Goal: Task Accomplishment & Management: Manage account settings

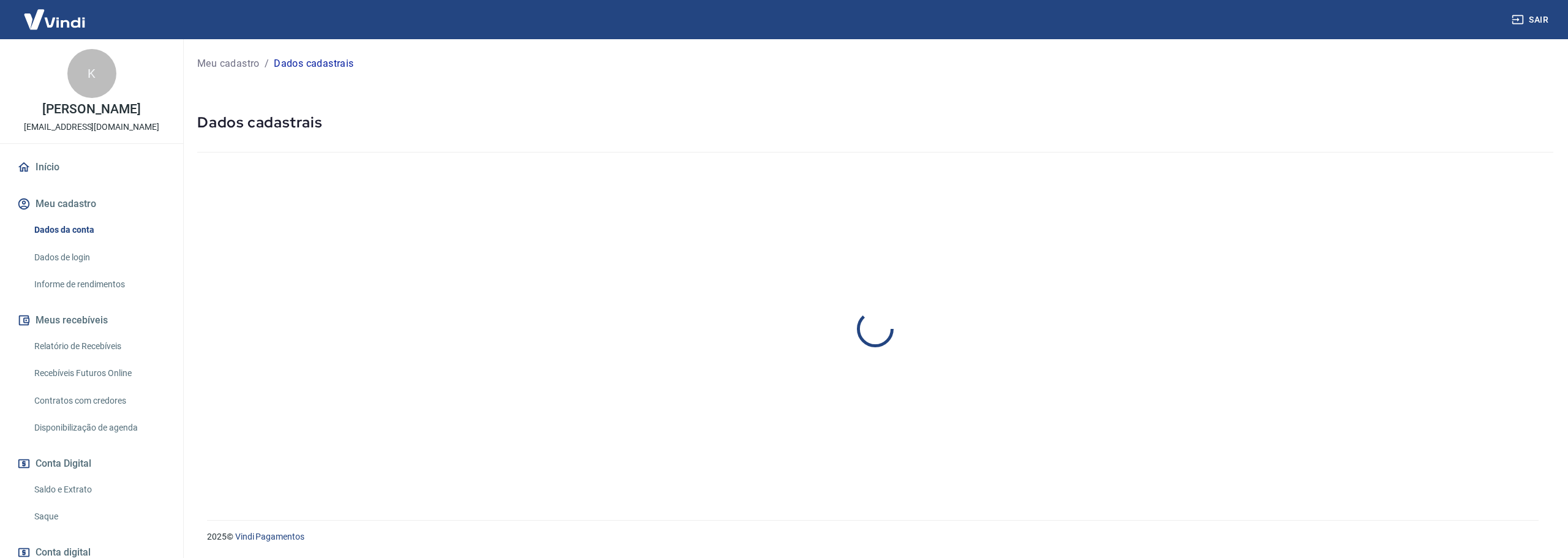
select select "PR"
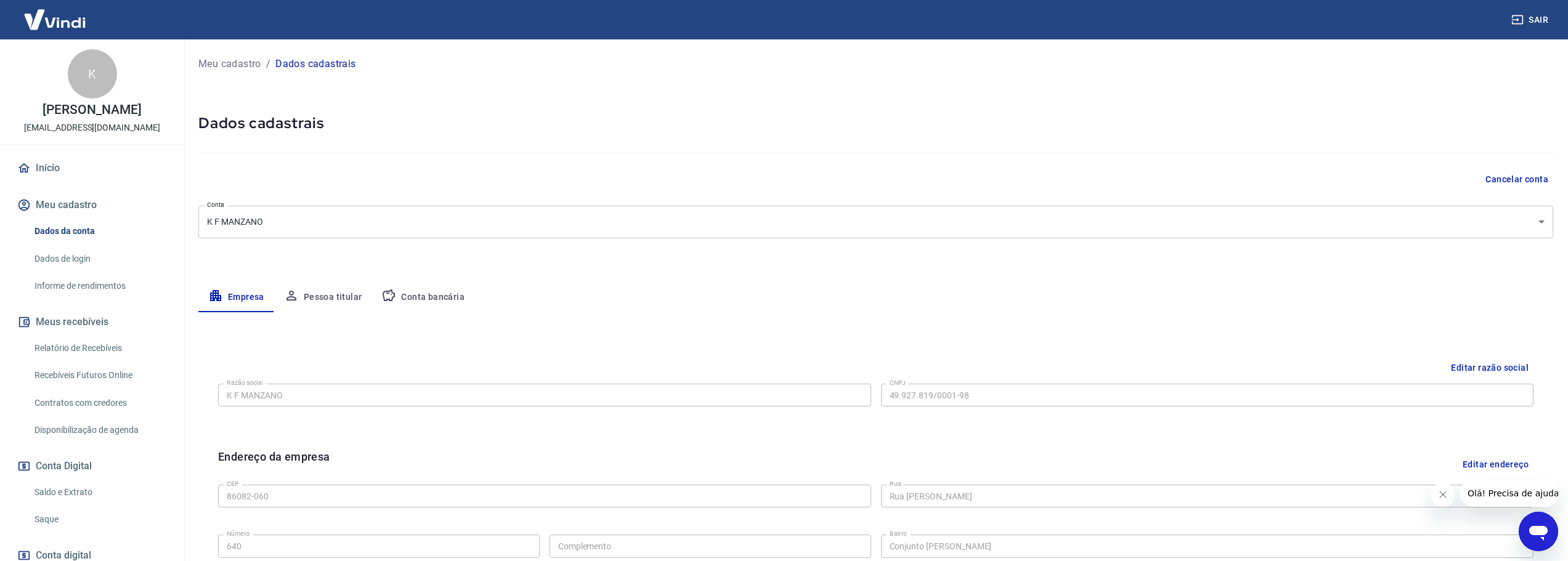
scroll to position [62, 0]
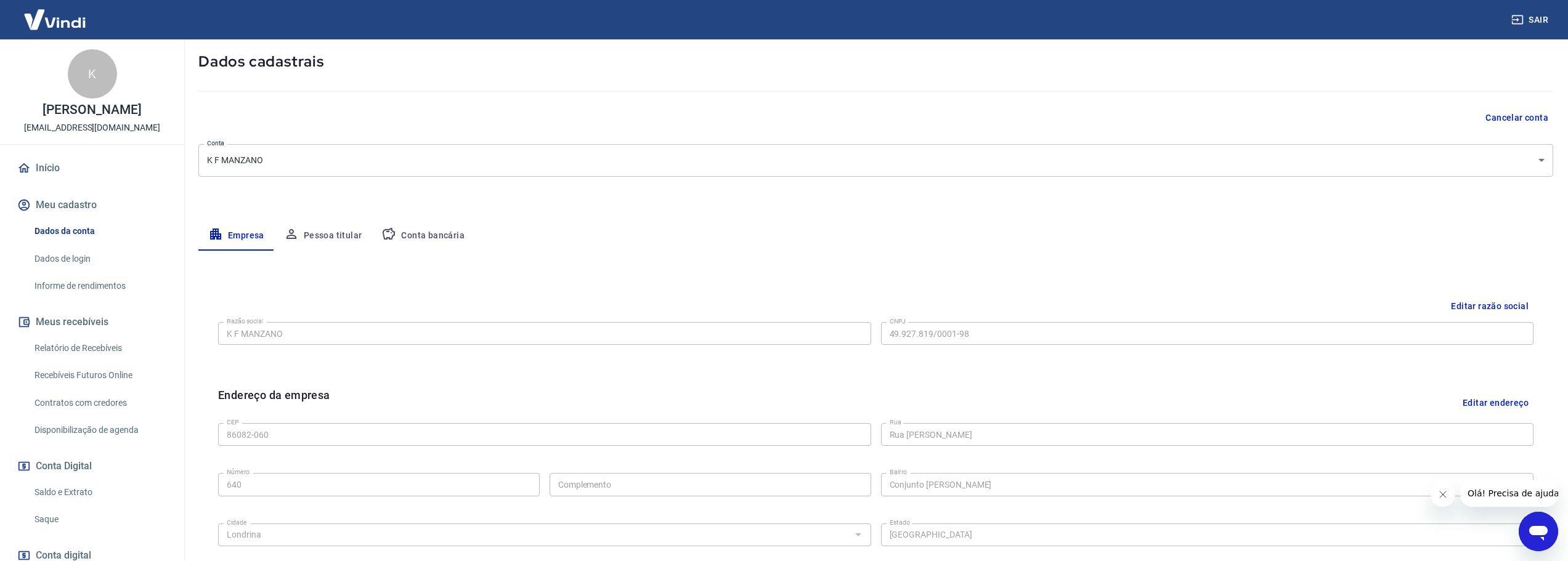
click at [426, 234] on button "Conta bancária" at bounding box center [423, 235] width 103 height 30
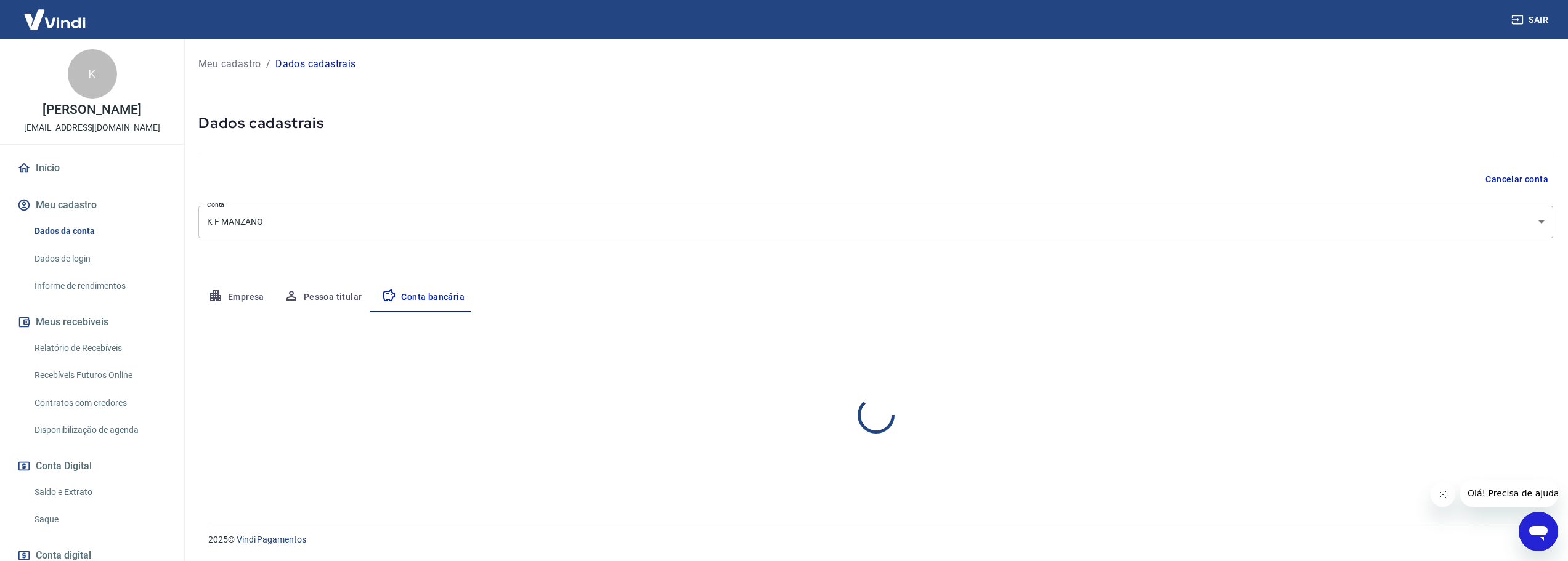
scroll to position [0, 0]
select select "1"
drag, startPoint x: 1527, startPoint y: 344, endPoint x: 1494, endPoint y: 342, distance: 33.1
click at [1526, 345] on button "Editar conta bancária" at bounding box center [1511, 348] width 103 height 23
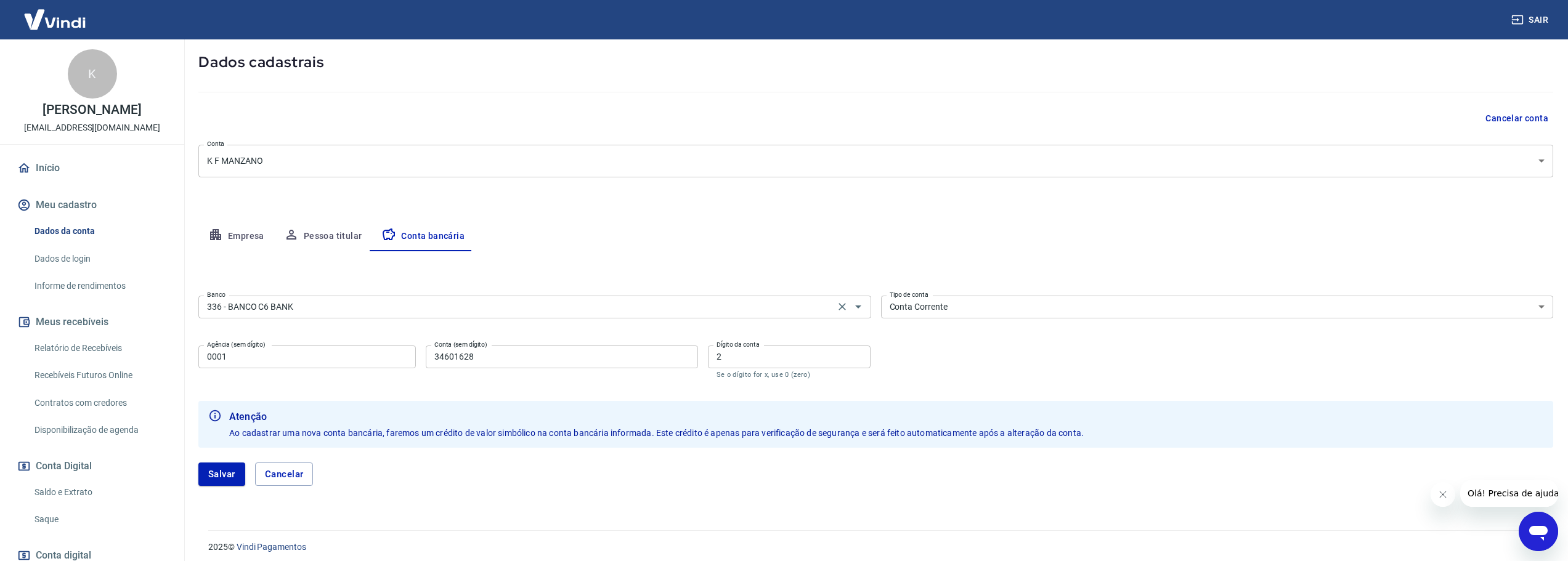
scroll to position [68, 0]
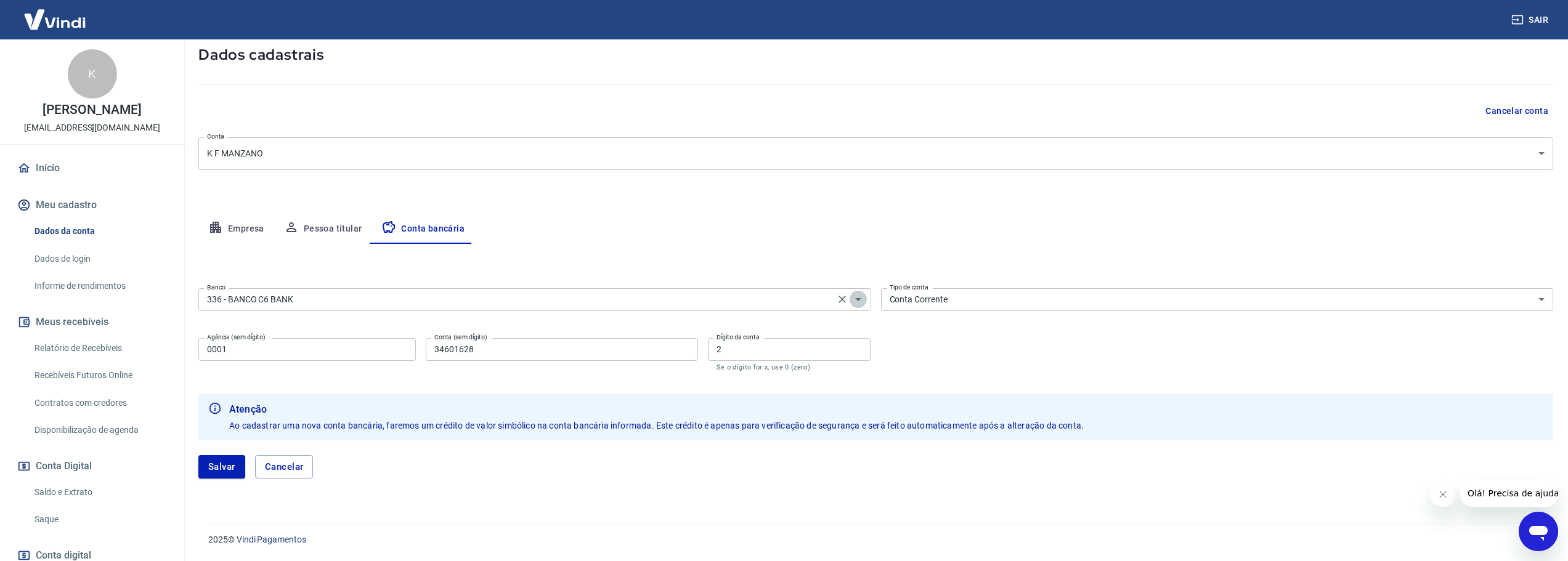
click at [858, 297] on icon "Abrir" at bounding box center [858, 299] width 14 height 14
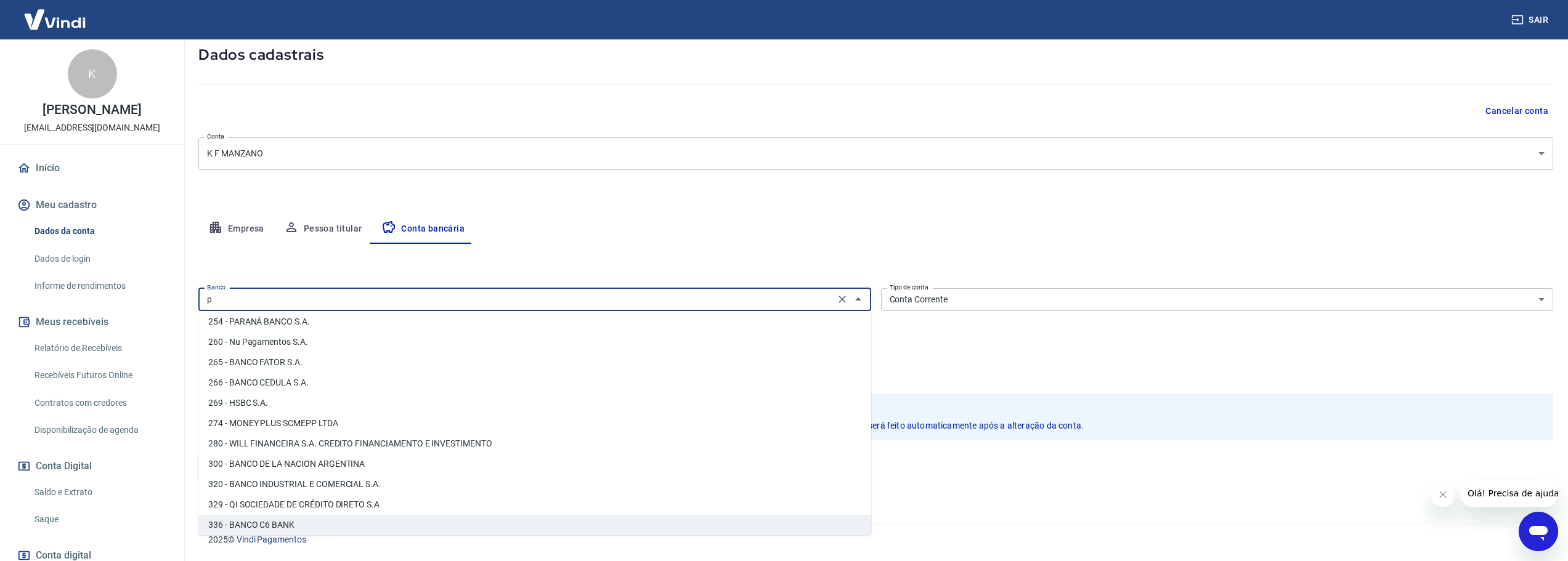
scroll to position [0, 0]
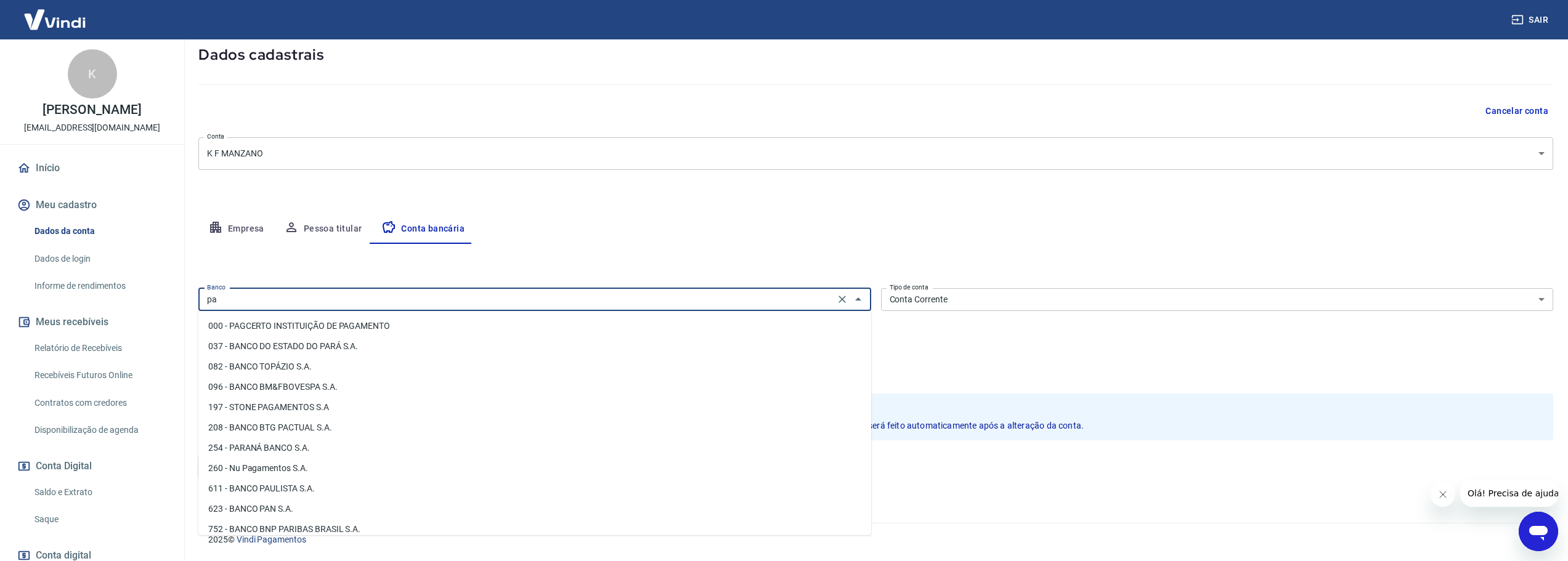
type input "p"
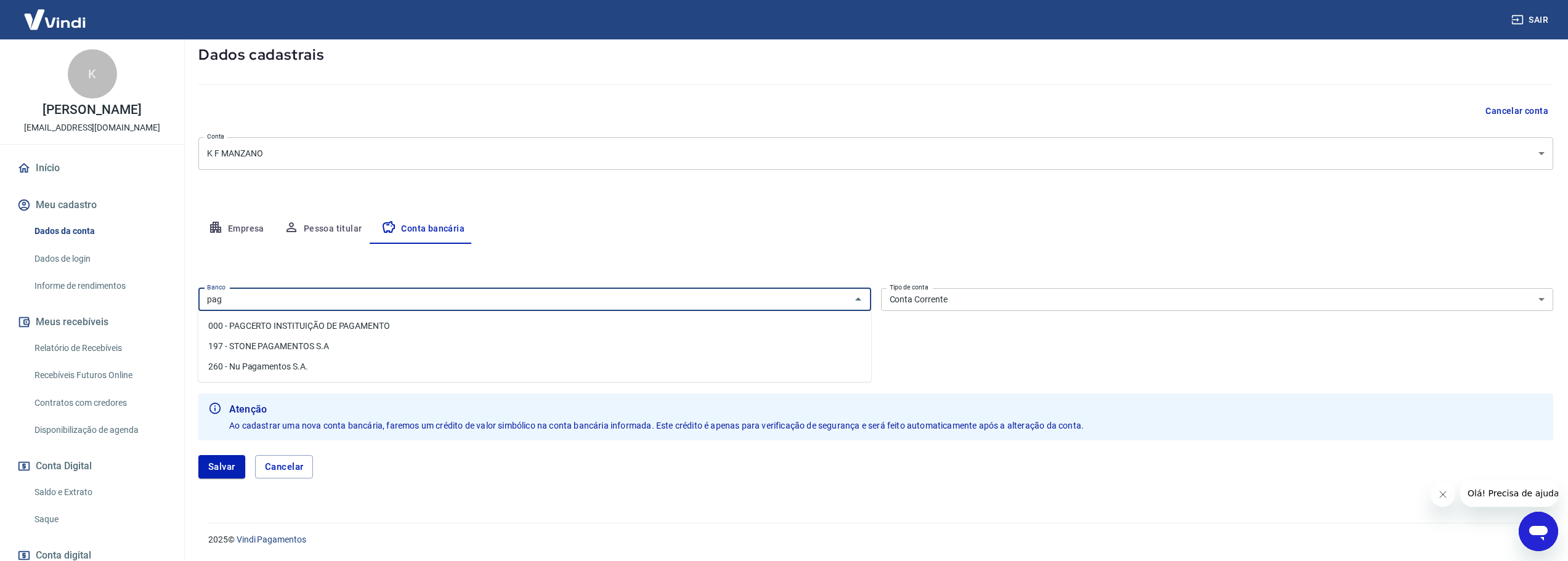
type input "pag"
click at [856, 301] on icon "Abrir" at bounding box center [858, 299] width 14 height 14
type input "vind"
click at [859, 297] on icon "Abrir" at bounding box center [858, 299] width 14 height 14
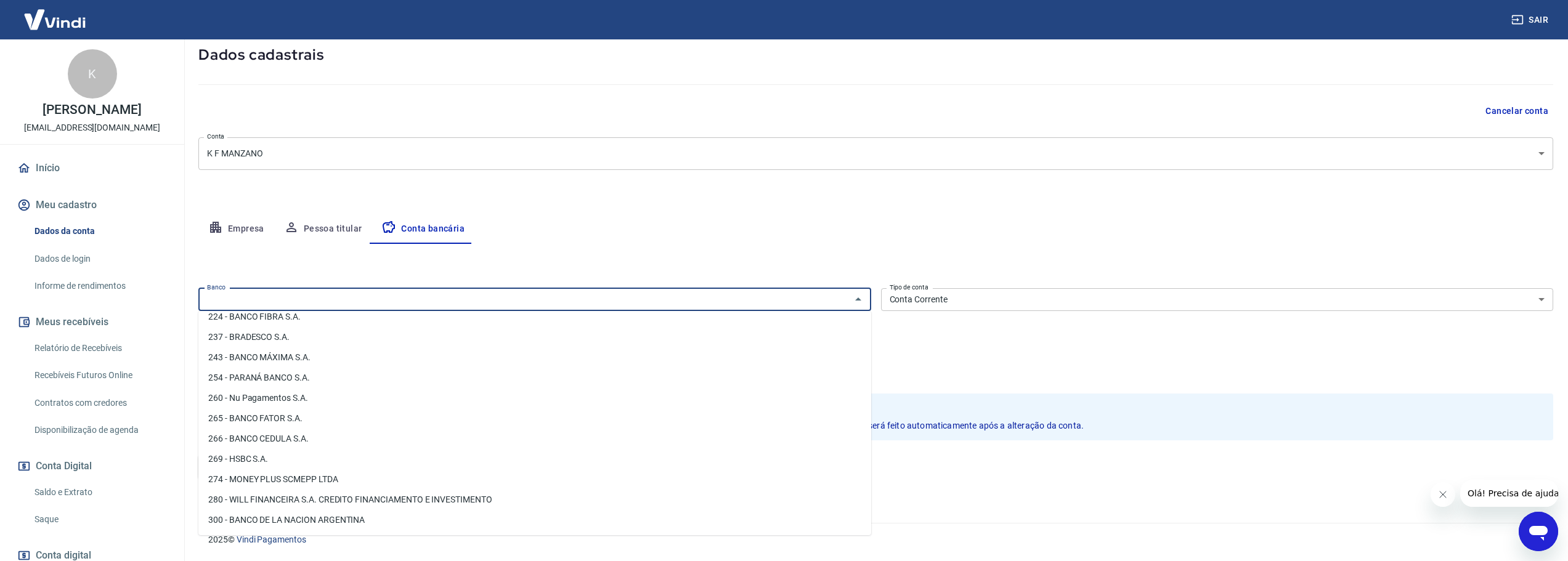
scroll to position [986, 0]
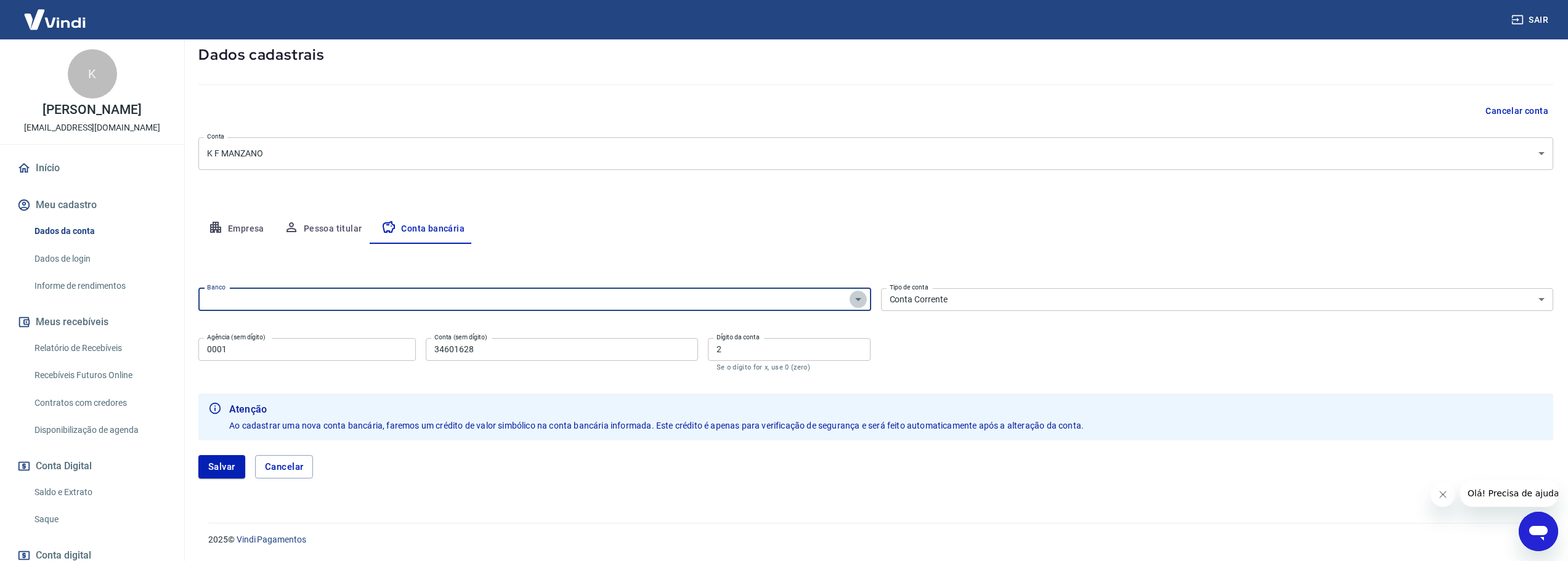
click at [862, 297] on icon "Abrir" at bounding box center [858, 299] width 14 height 14
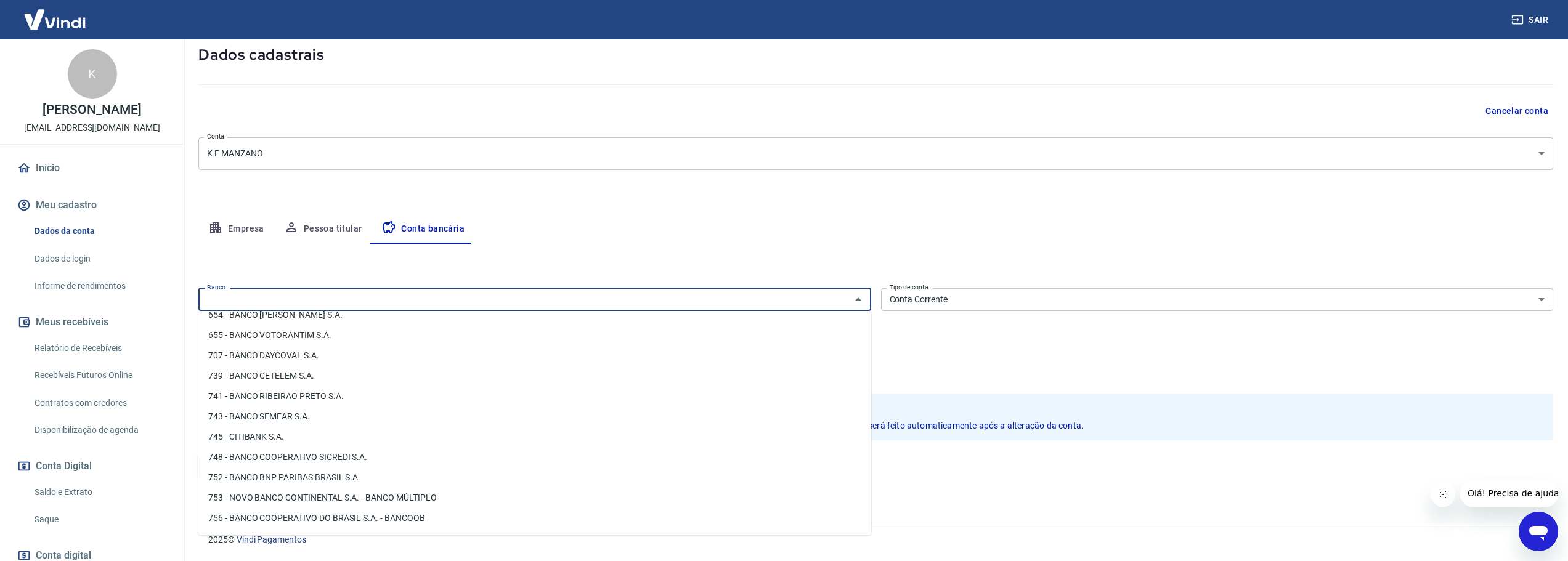
scroll to position [1818, 0]
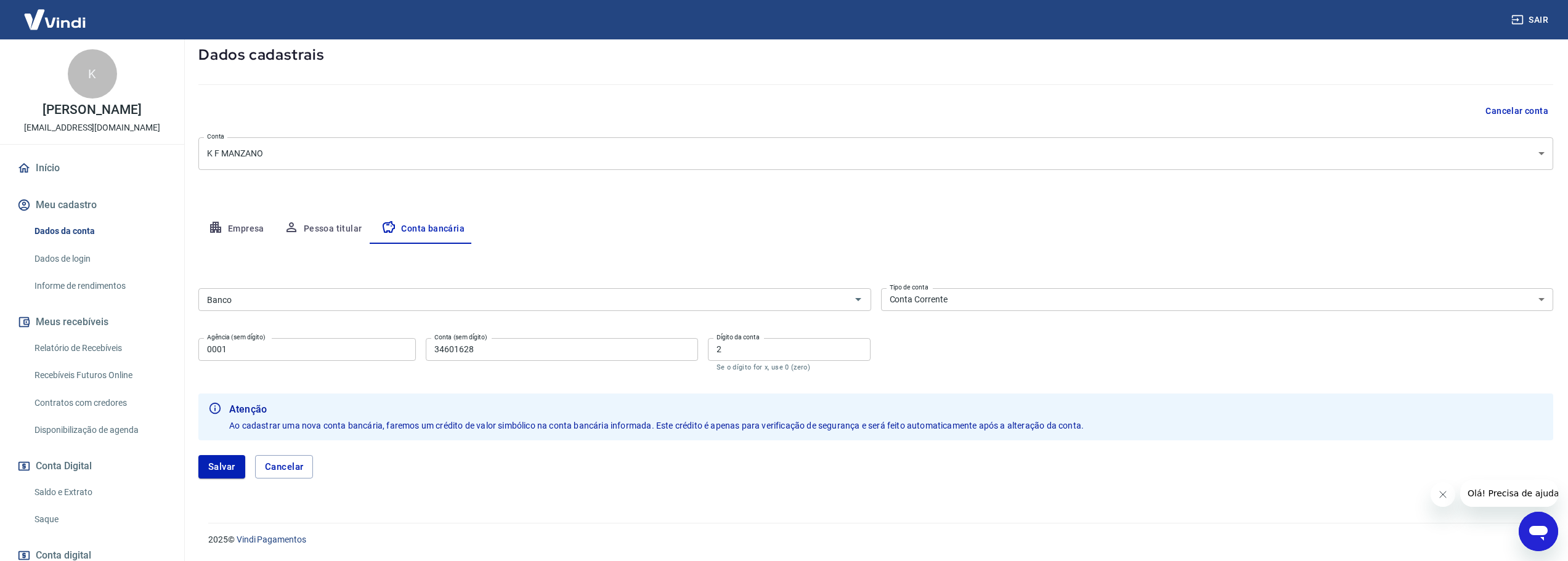
click at [61, 23] on img at bounding box center [54, 20] width 80 height 38
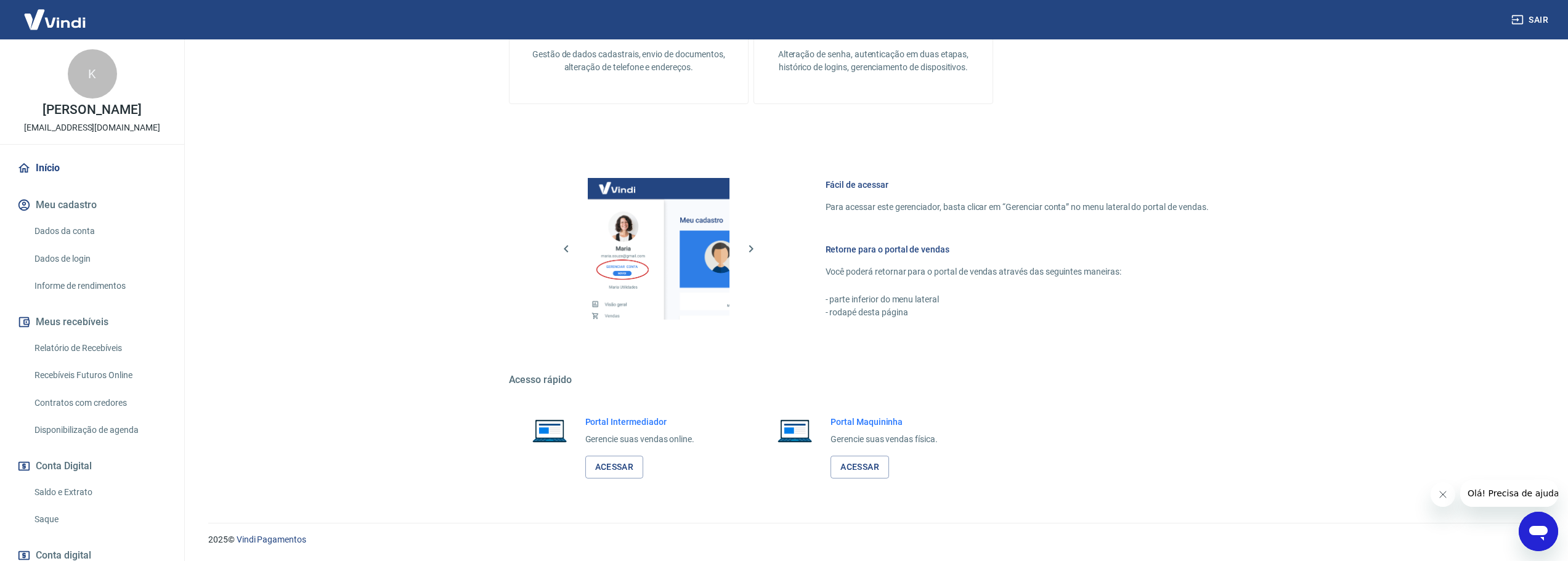
scroll to position [399, 0]
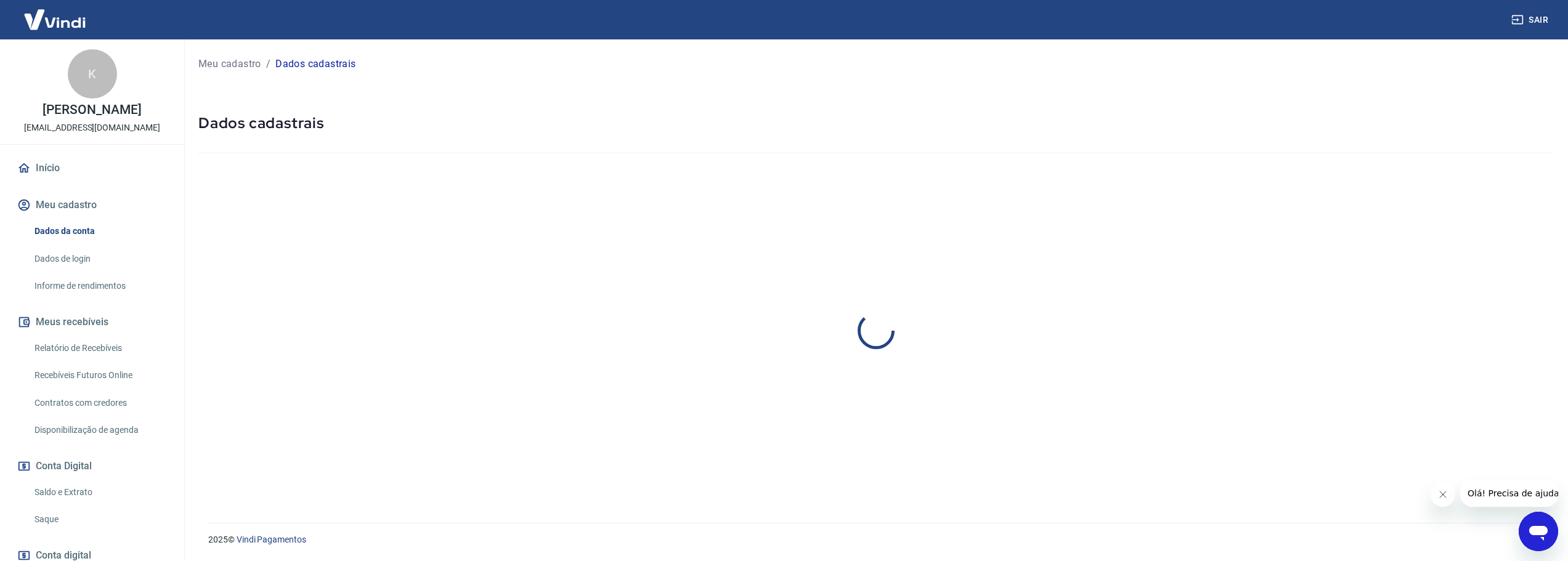
select select "PR"
